Goal: Information Seeking & Learning: Check status

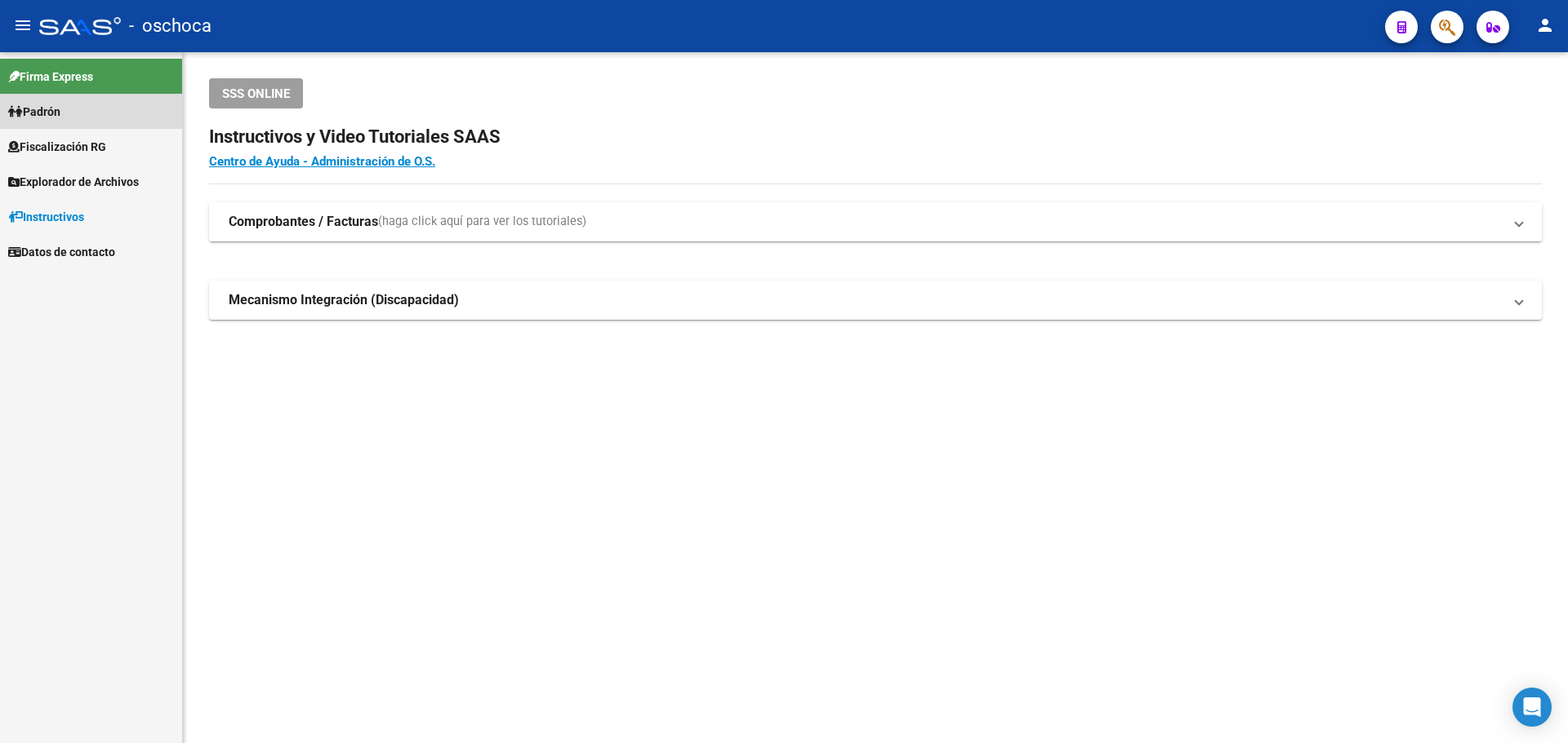
click at [60, 118] on span "Padrón" at bounding box center [34, 111] width 53 height 18
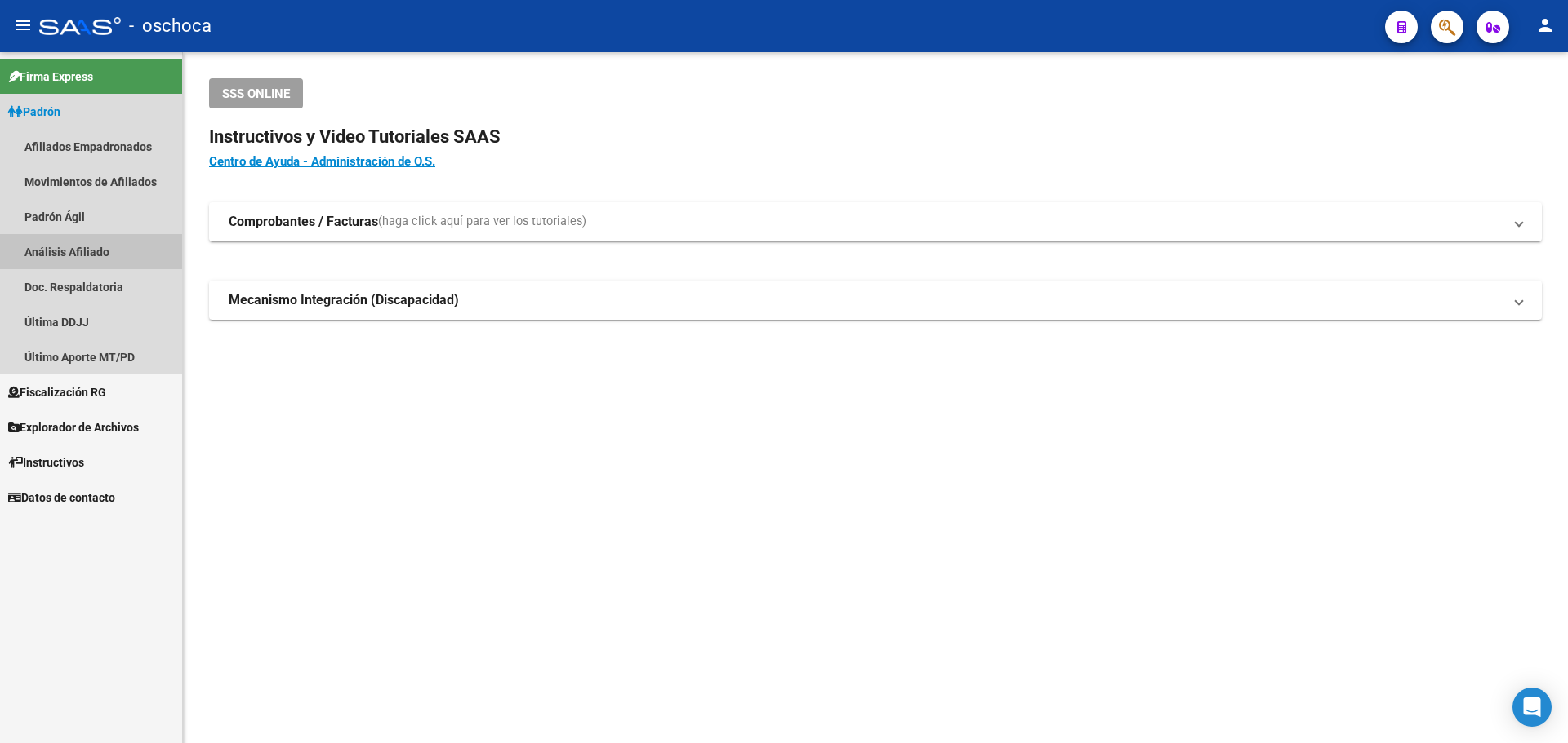
click at [65, 251] on link "Análisis Afiliado" at bounding box center [90, 252] width 182 height 35
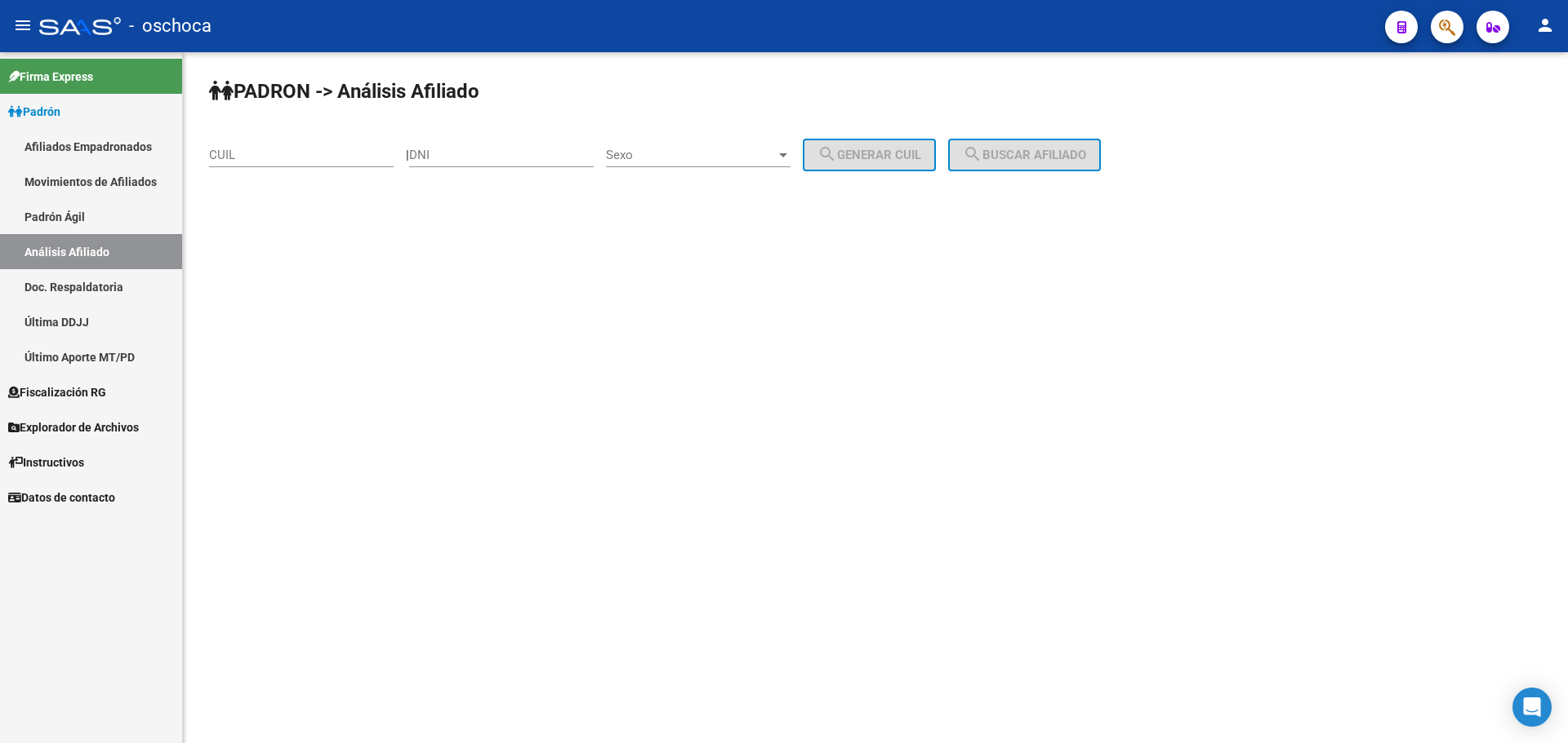
click at [66, 382] on link "Fiscalización RG" at bounding box center [90, 392] width 182 height 35
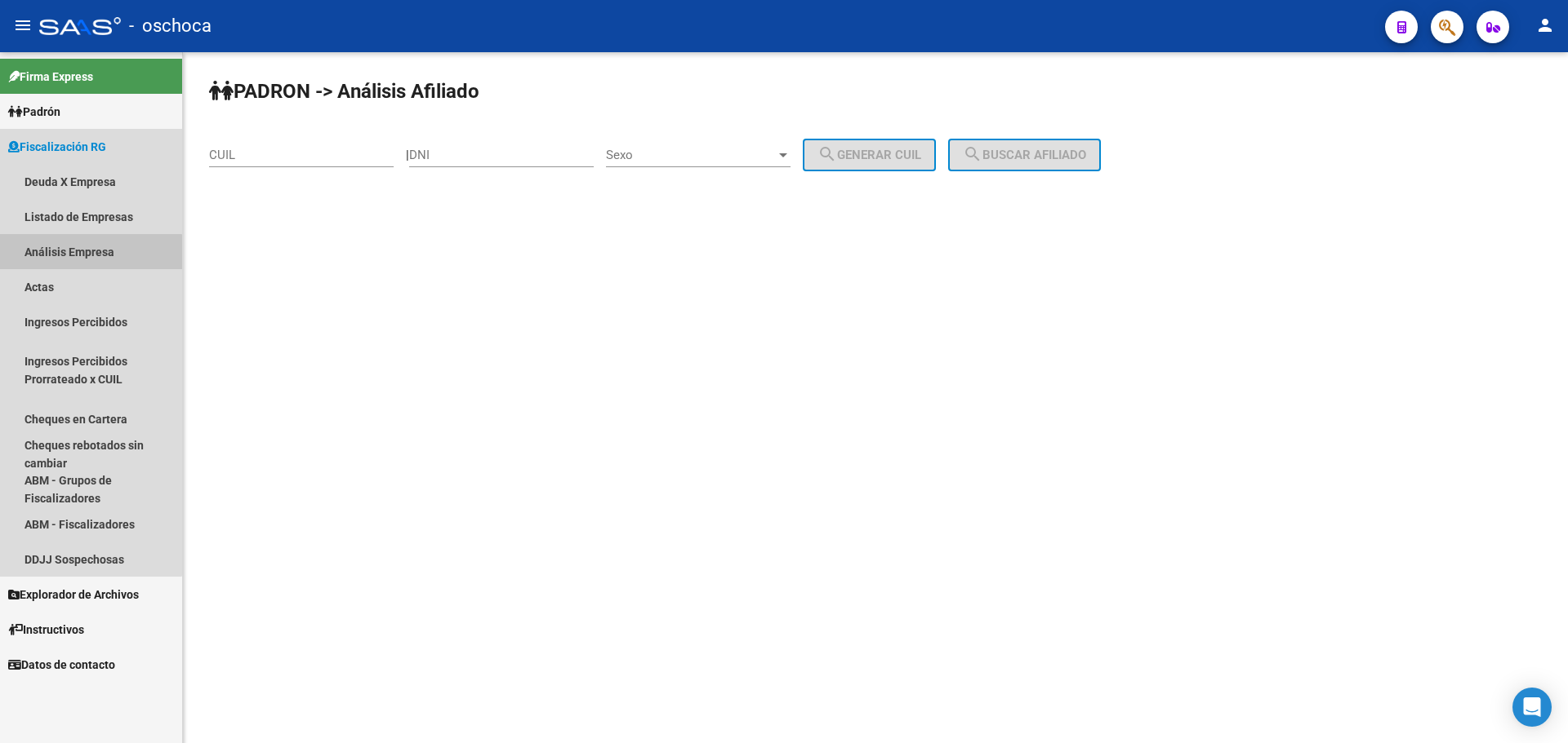
click at [65, 255] on link "Análisis Empresa" at bounding box center [90, 252] width 182 height 35
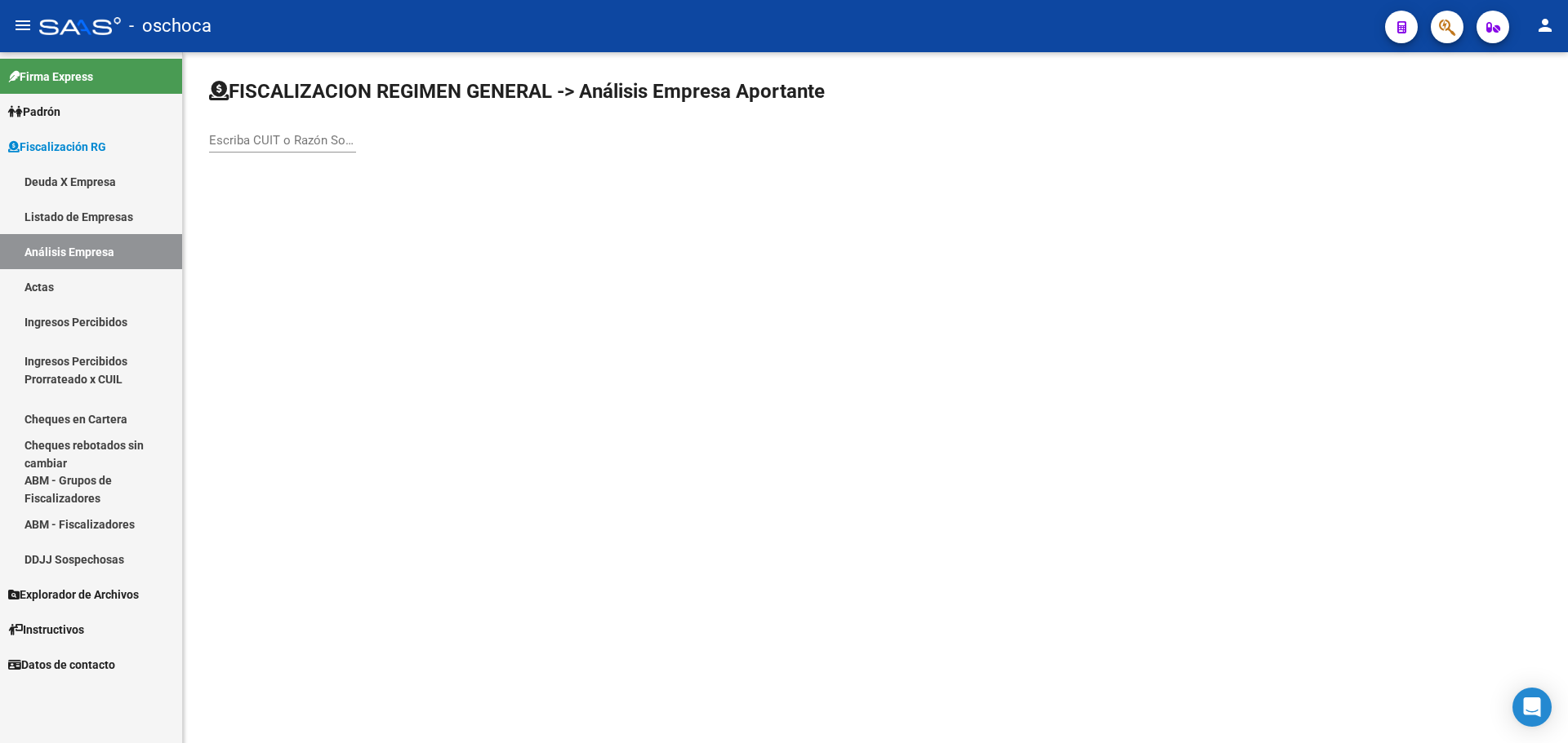
click at [258, 149] on div "Escriba CUIT o Razón Social para buscar" at bounding box center [282, 135] width 147 height 35
type input "30716525"
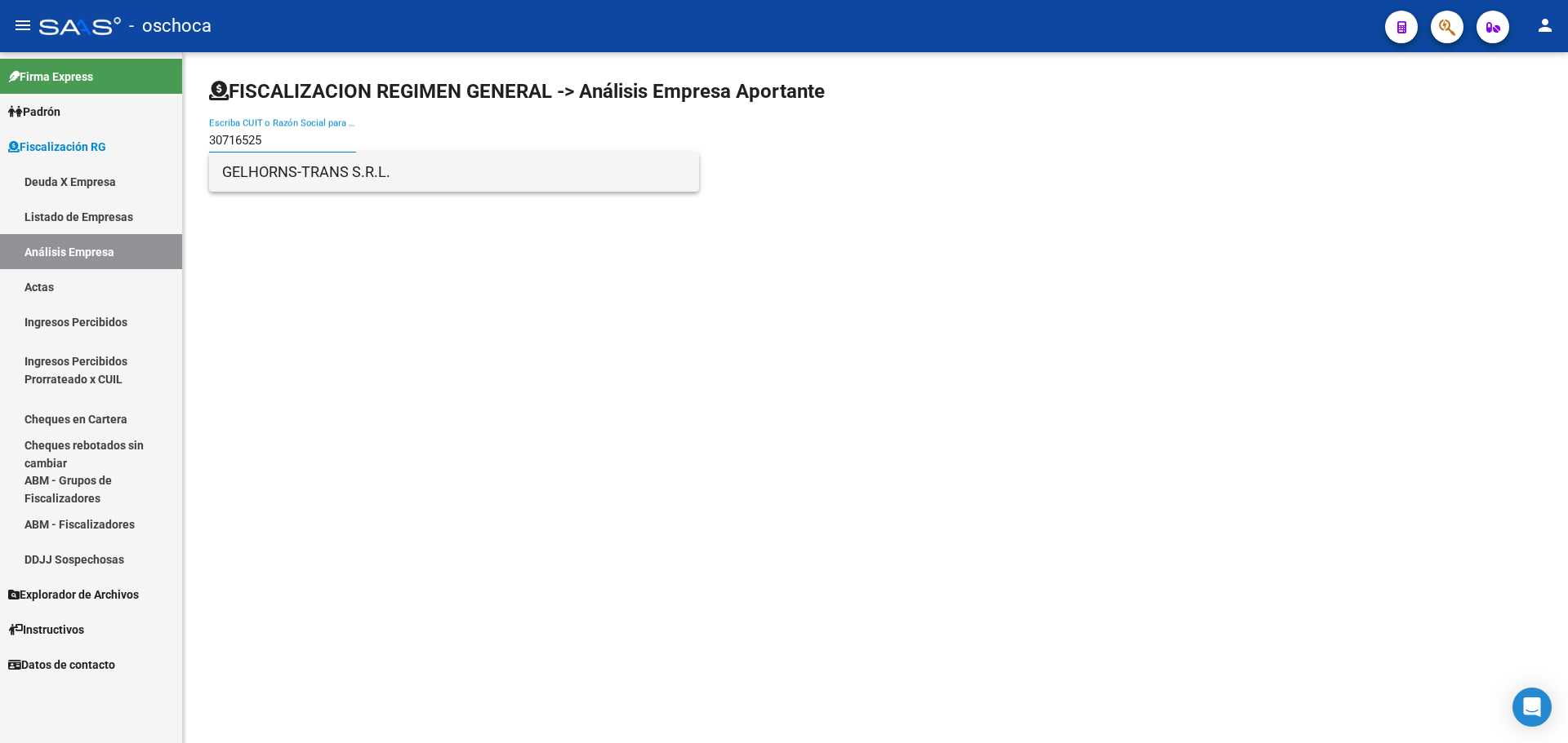
click at [254, 173] on span "GELHORNS-TRANS S.R.L." at bounding box center [453, 172] width 464 height 39
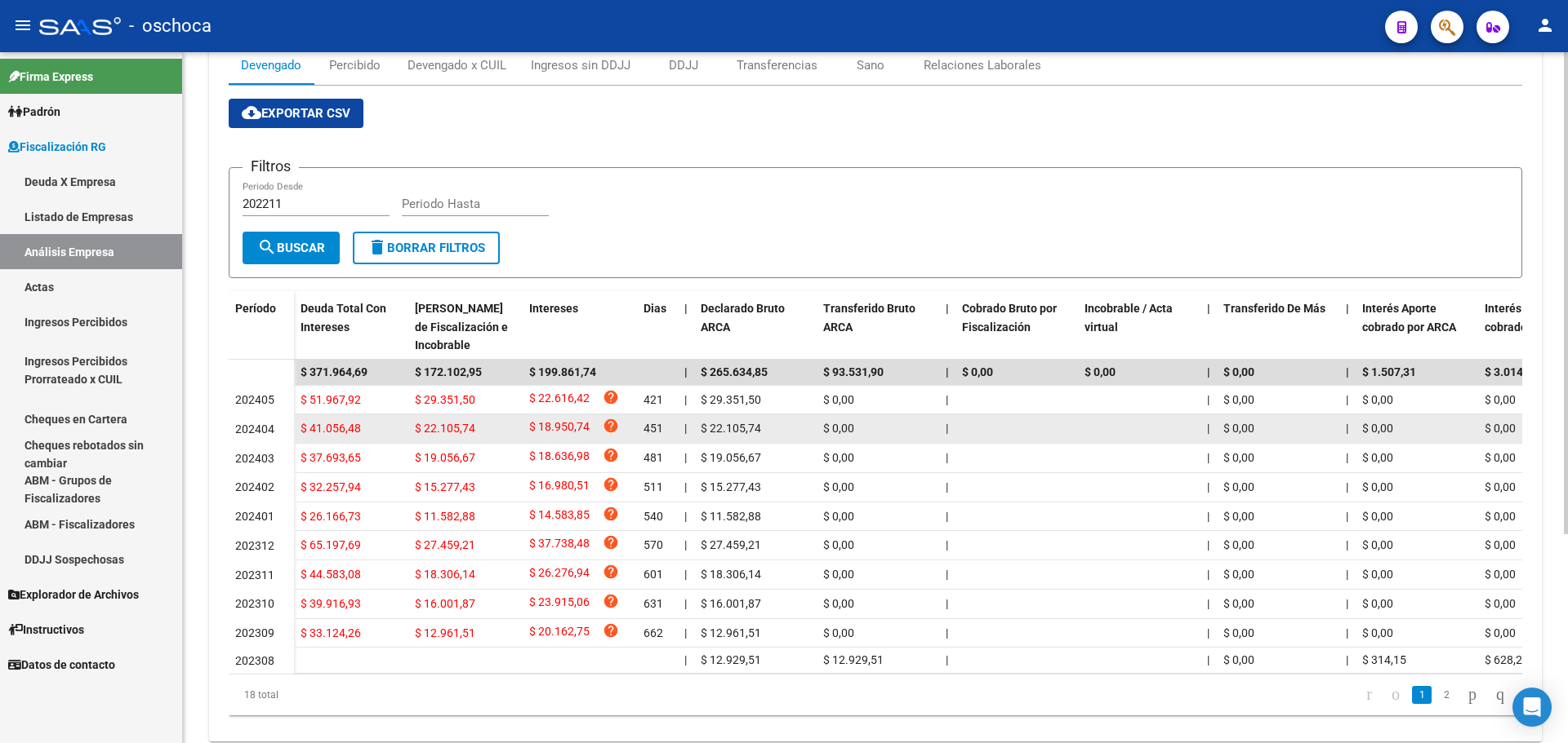
scroll to position [218, 0]
